Goal: Task Accomplishment & Management: Complete application form

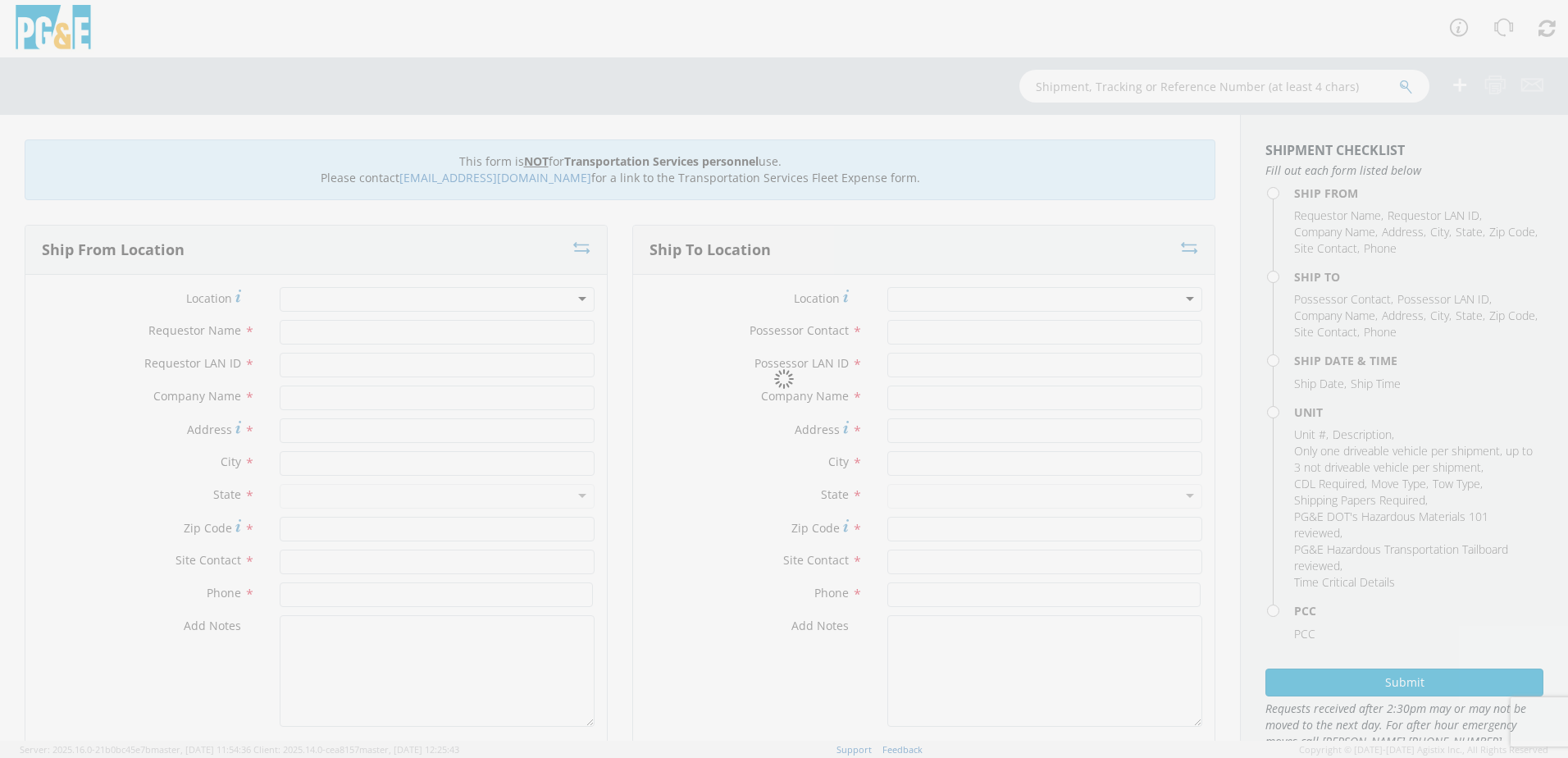
type input "[PERSON_NAME]"
type input "badg"
type input "PG&E"
type input "50150 Rd 426"
type input "Oakhurst"
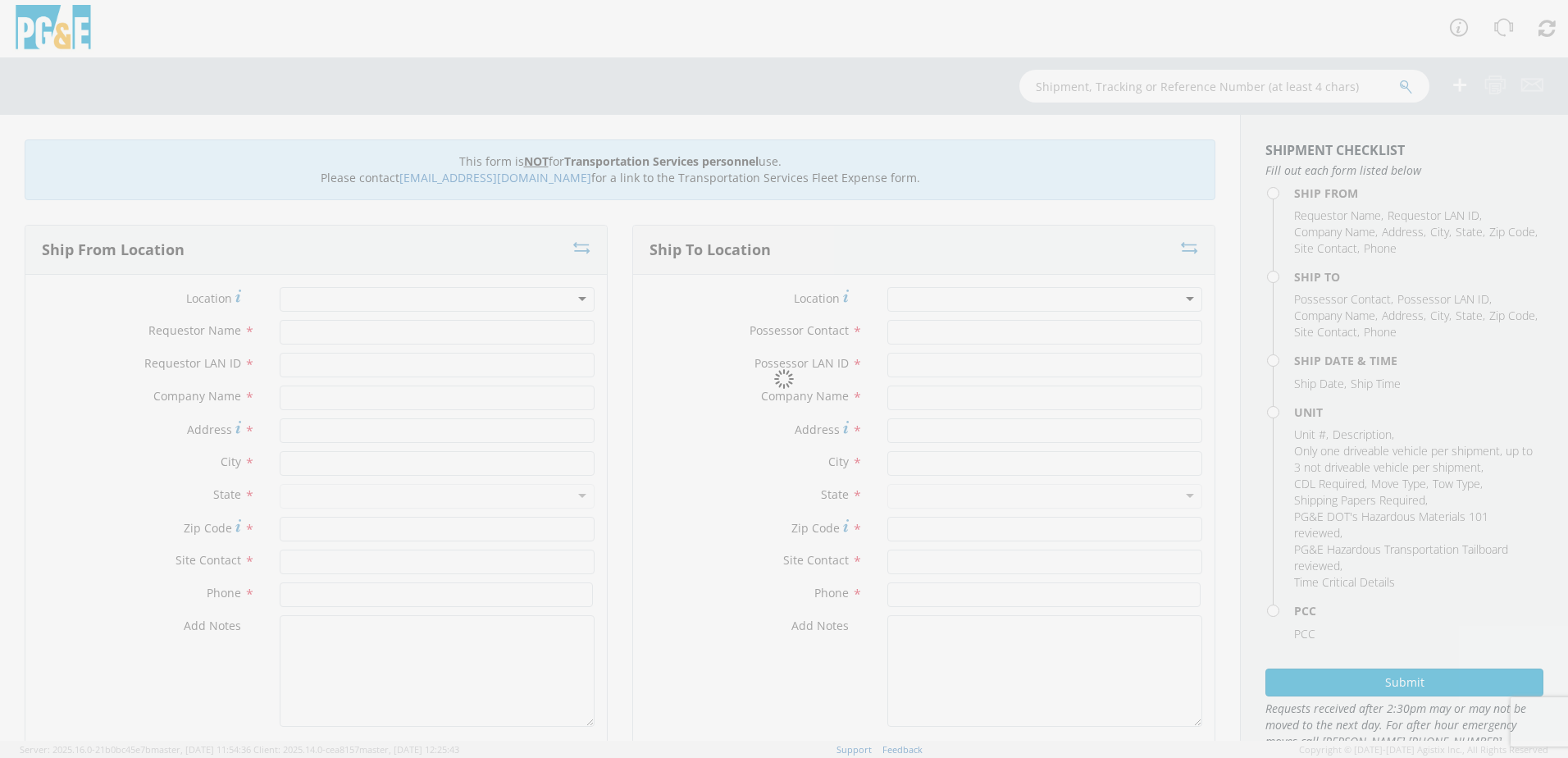
type input "93644"
type input "[PERSON_NAME]"
type input "[PHONE_NUMBER]"
type input "[PERSON_NAME]"
type input "badg"
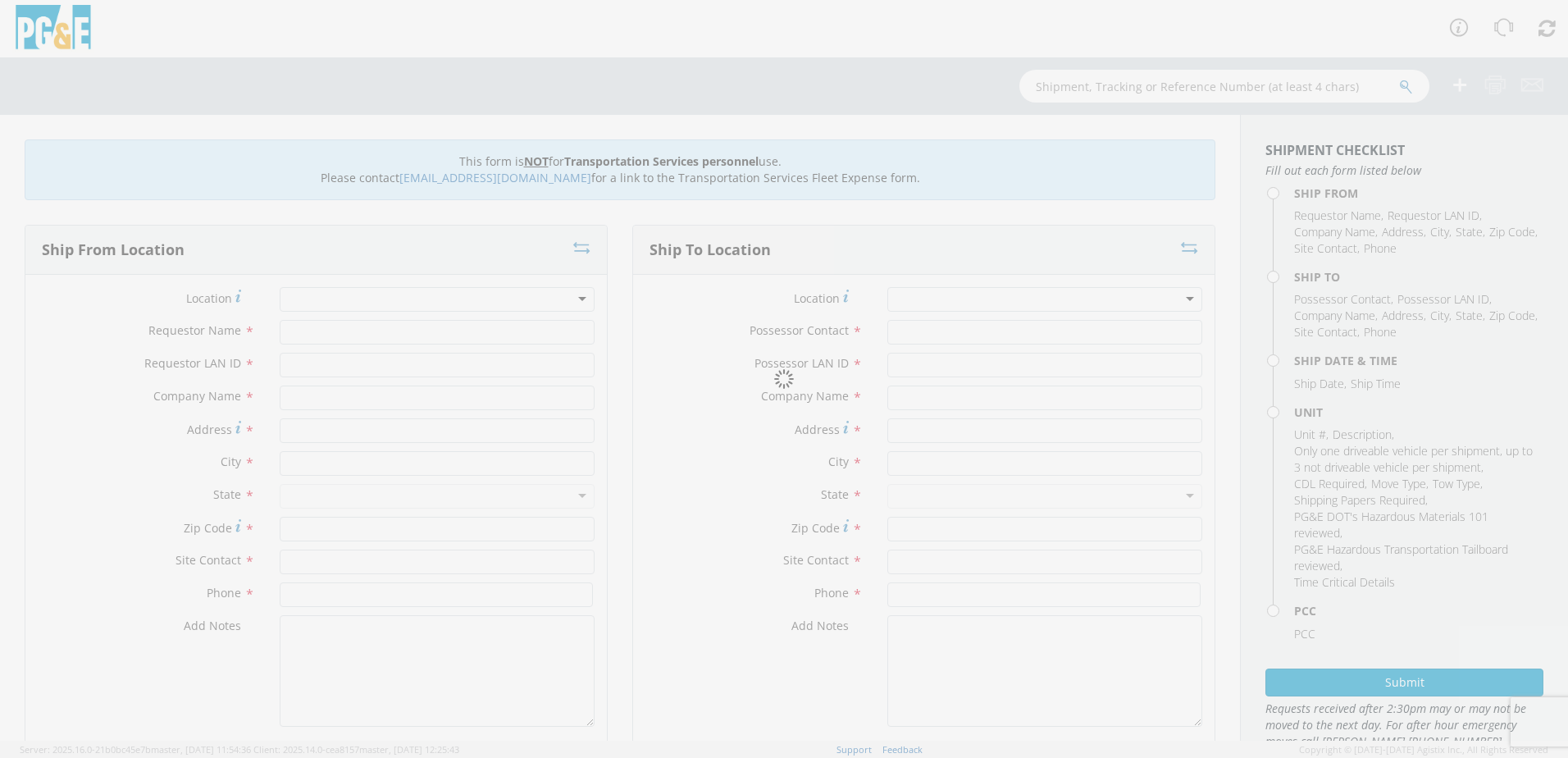
type input "PGE"
type input "Various Locations Creek Fire"
type input "Oakhurst"
type input "95338"
type input "[PERSON_NAME]"
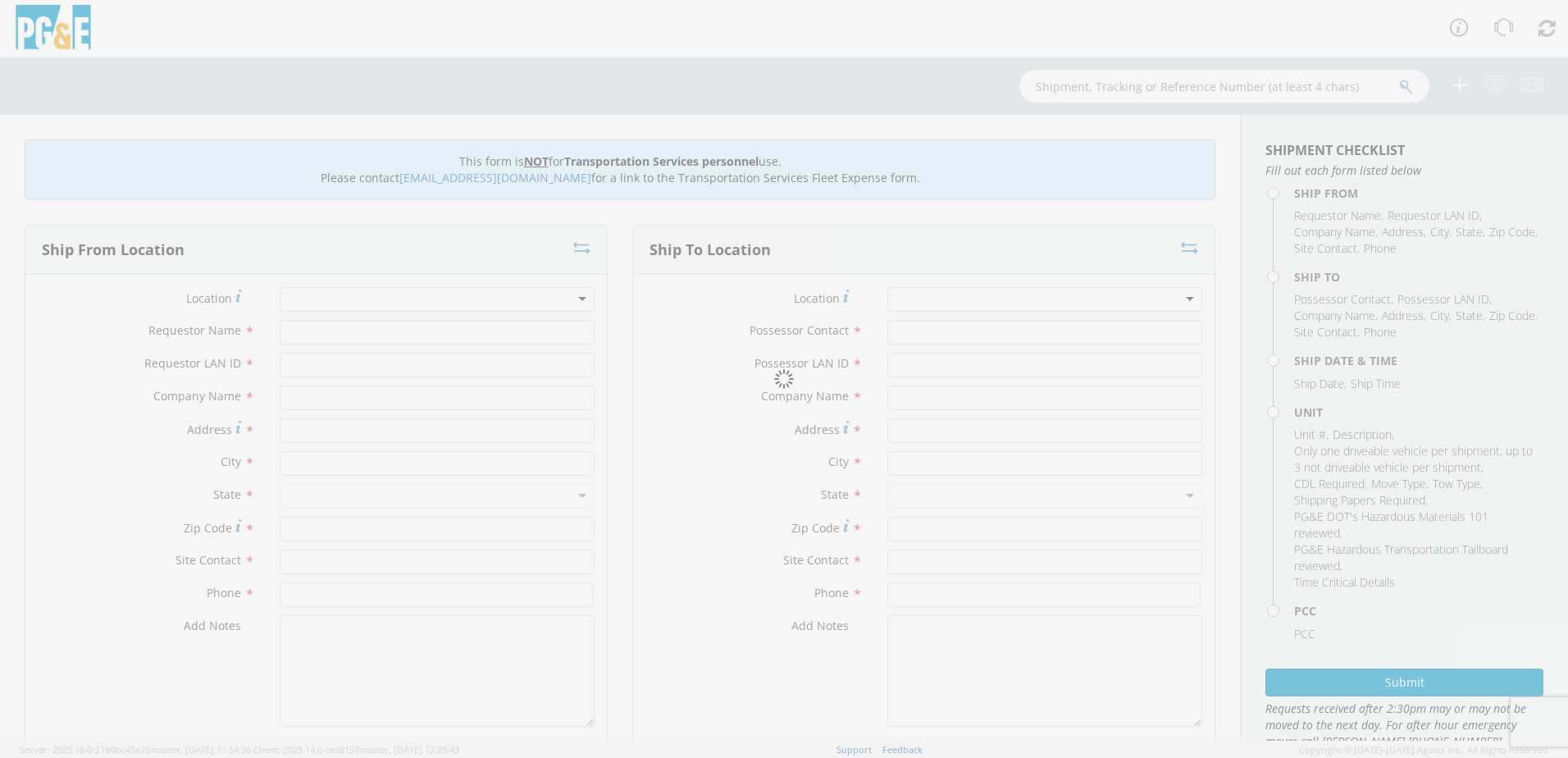
type input "[PHONE_NUMBER]"
type input "[DATE]"
type input "Move misc equipment due to Creek Fire"
type input "0"
type textarea "Creek Fire - Please use [PERSON_NAME] to make the move and return when job is c…"
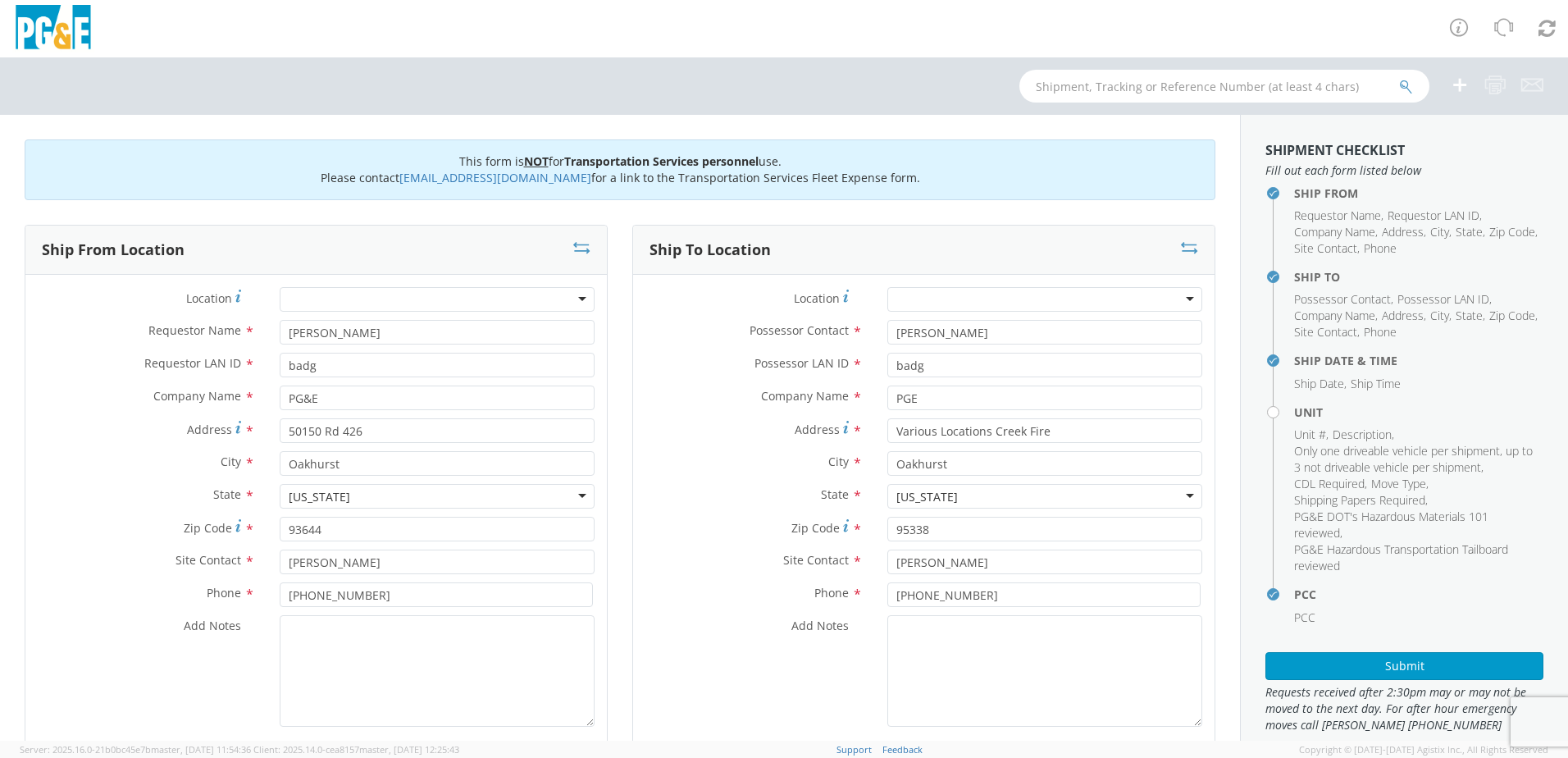
select select "12086"
select select "Other"
drag, startPoint x: 364, startPoint y: 326, endPoint x: -86, endPoint y: 389, distance: 454.4
click at [0, 389] on html "annexa Batch Shipping Guide Created with Sketch. calendar Created with Sketch." at bounding box center [784, 379] width 1568 height 758
